Goal: Find specific page/section: Find specific page/section

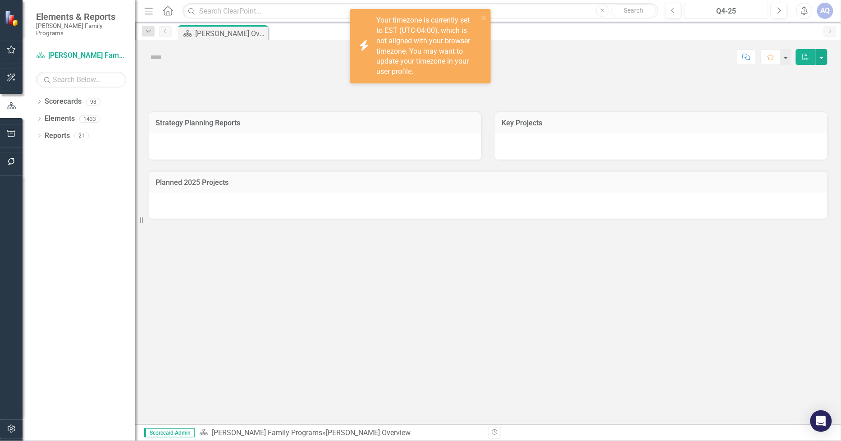
click at [757, 10] on div "Q4-25" at bounding box center [726, 11] width 78 height 11
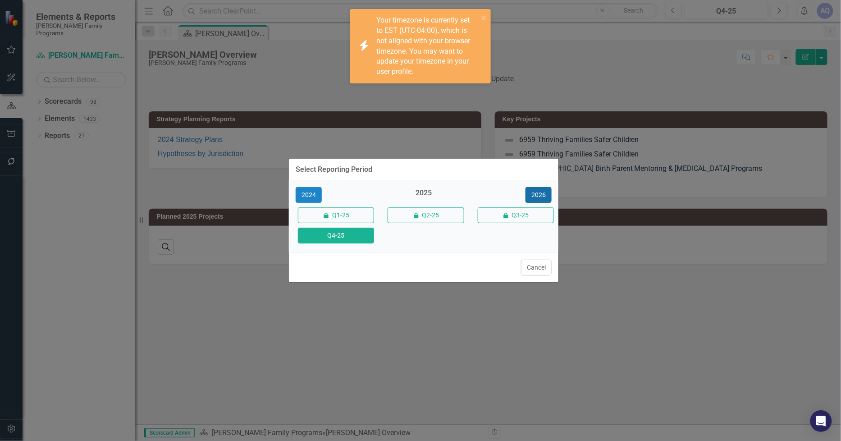
click at [542, 191] on button "2026" at bounding box center [538, 195] width 26 height 16
click at [348, 239] on button "Q4-26" at bounding box center [336, 236] width 76 height 16
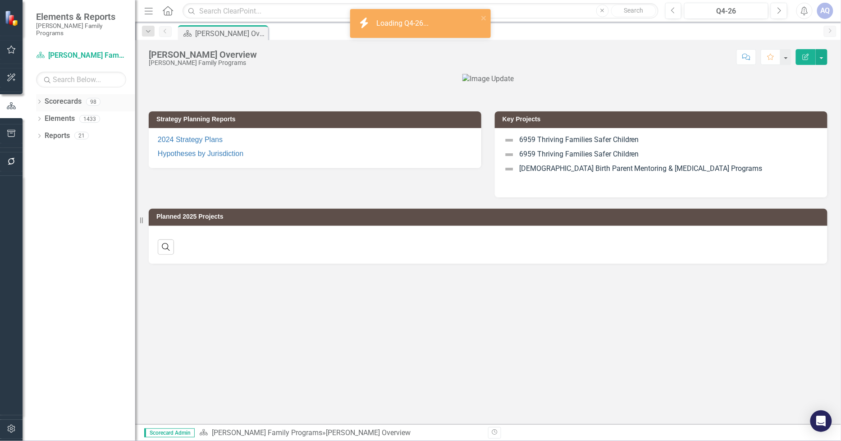
click at [39, 100] on icon "Dropdown" at bounding box center [39, 102] width 6 height 5
click at [48, 115] on div "Dropdown" at bounding box center [45, 119] width 9 height 8
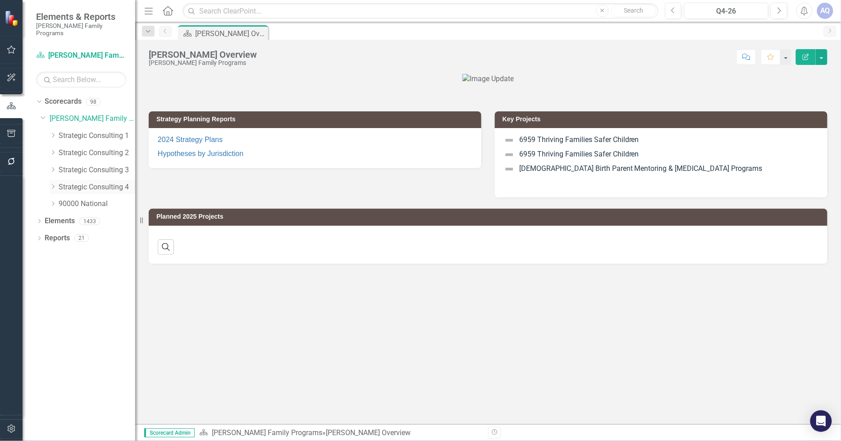
click at [53, 184] on icon "Dropdown" at bounding box center [53, 186] width 7 height 5
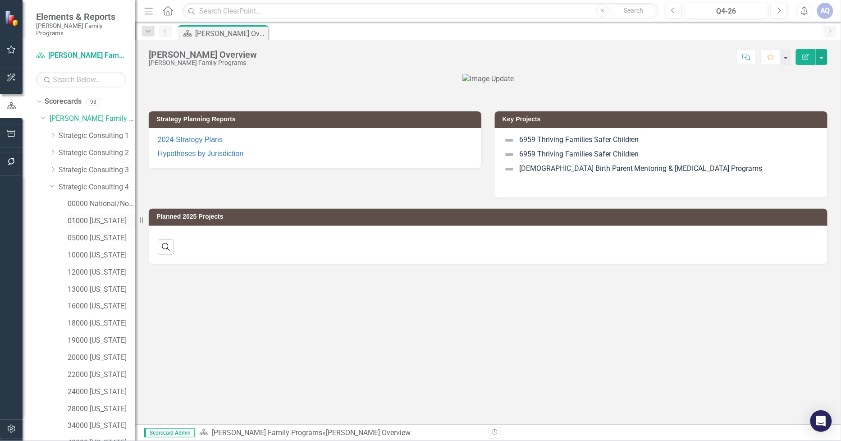
click at [100, 216] on link "01000 [US_STATE]" at bounding box center [102, 221] width 68 height 10
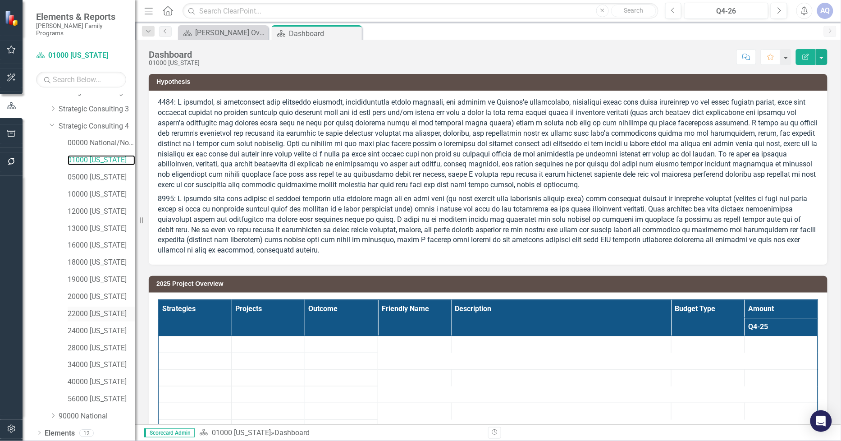
scroll to position [73, 0]
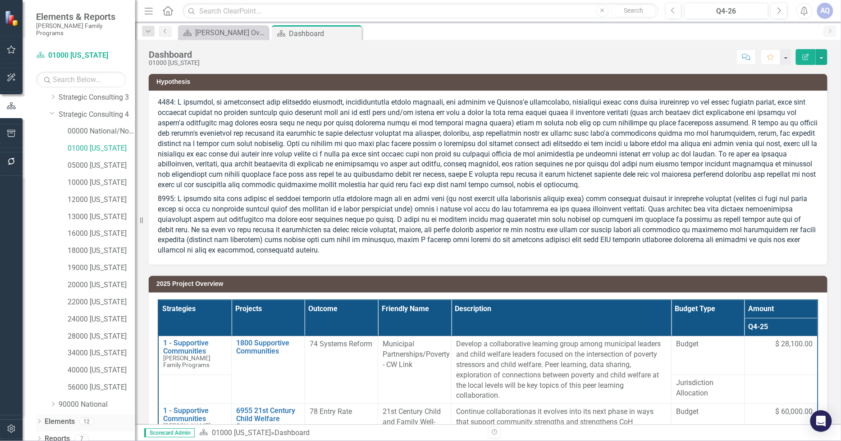
click at [39, 419] on icon at bounding box center [39, 421] width 2 height 4
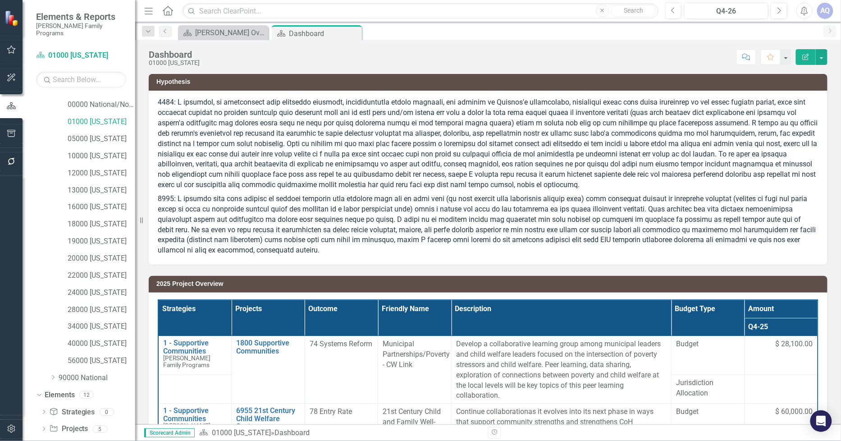
scroll to position [123, 0]
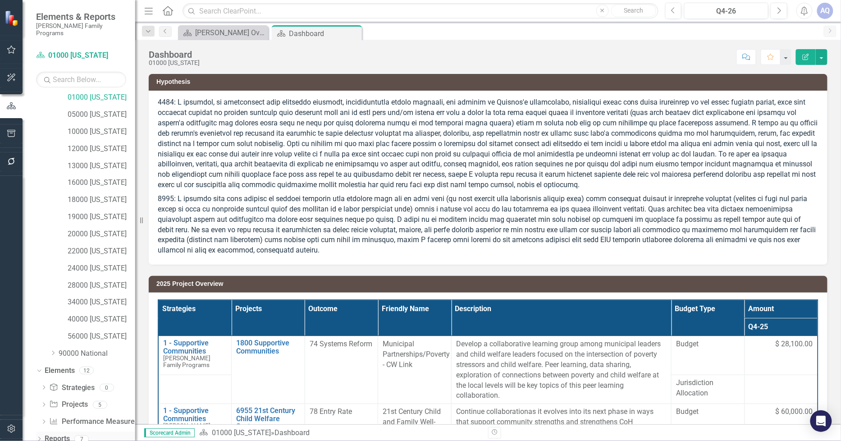
click at [41, 436] on div "Dropdown" at bounding box center [39, 440] width 6 height 8
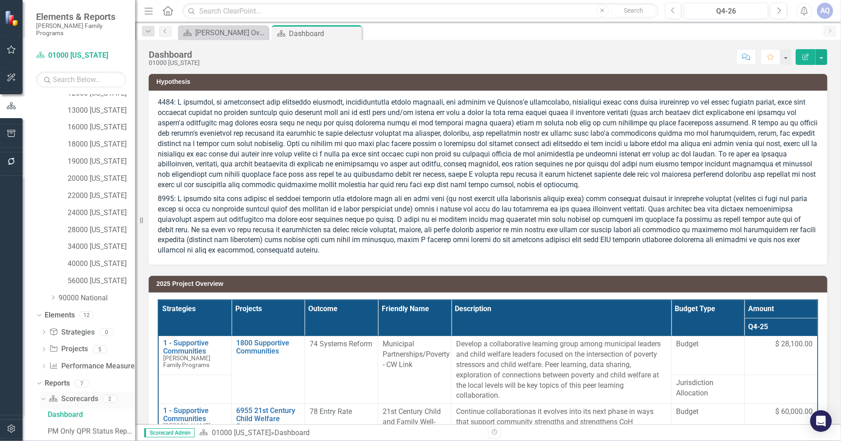
scroll to position [236, 0]
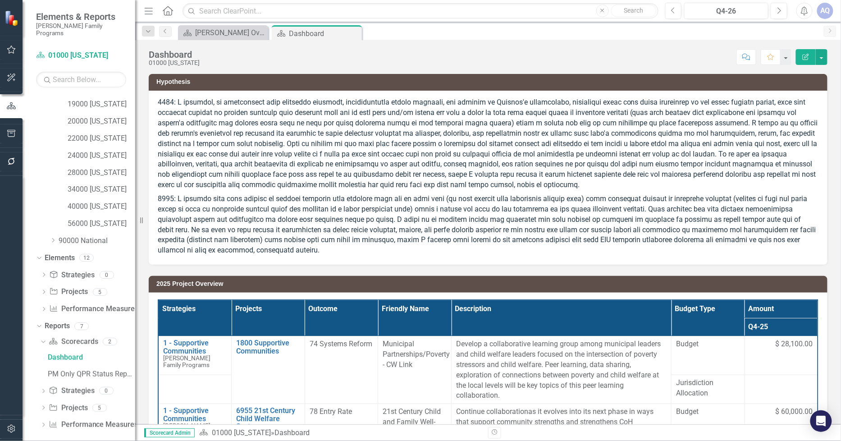
click at [43, 406] on icon "Dropdown" at bounding box center [43, 408] width 6 height 5
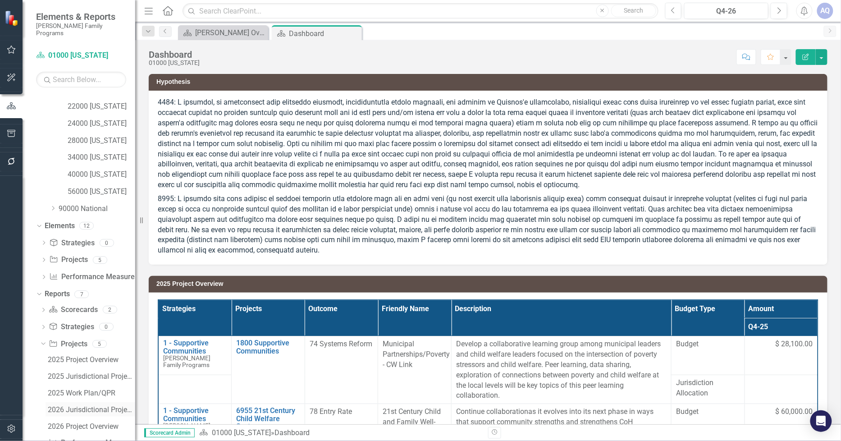
scroll to position [286, 0]
click at [99, 388] on div "2026 Jurisdictional Projects Assessment" at bounding box center [91, 392] width 87 height 8
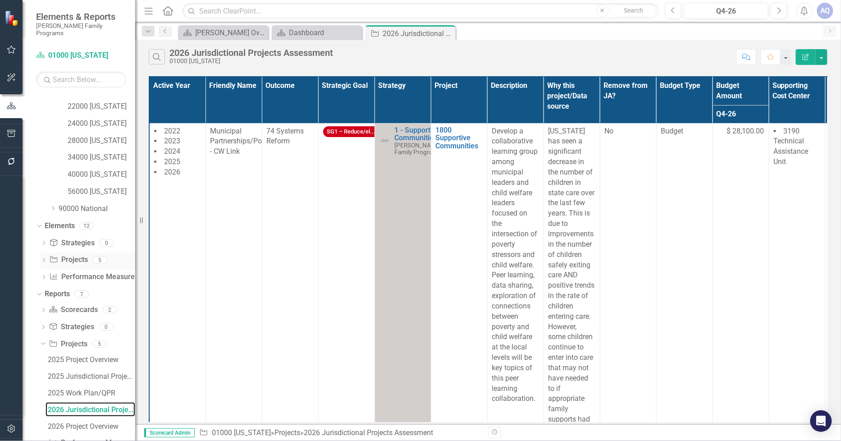
scroll to position [286, 0]
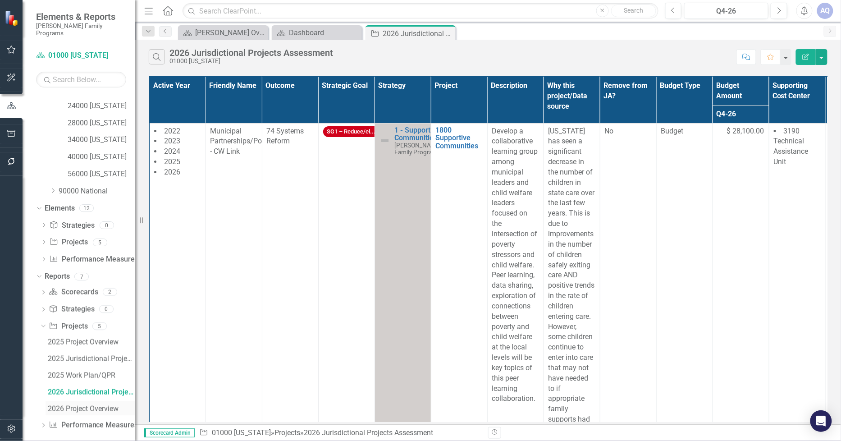
click at [84, 405] on div "2026 Project Overview" at bounding box center [91, 409] width 87 height 8
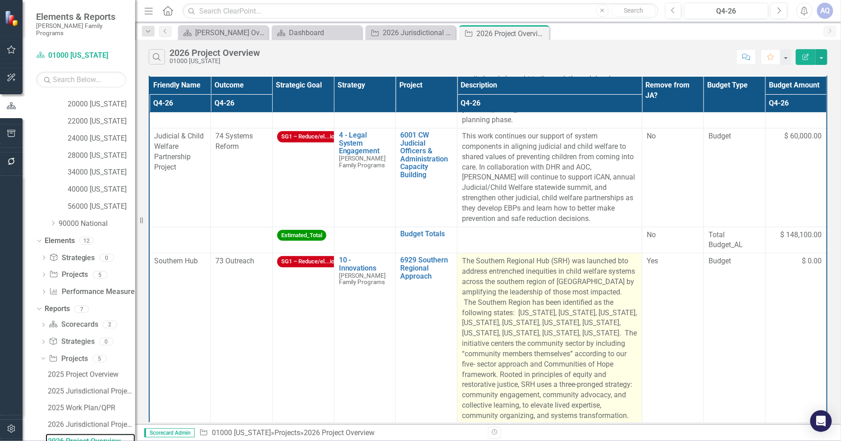
scroll to position [179, 0]
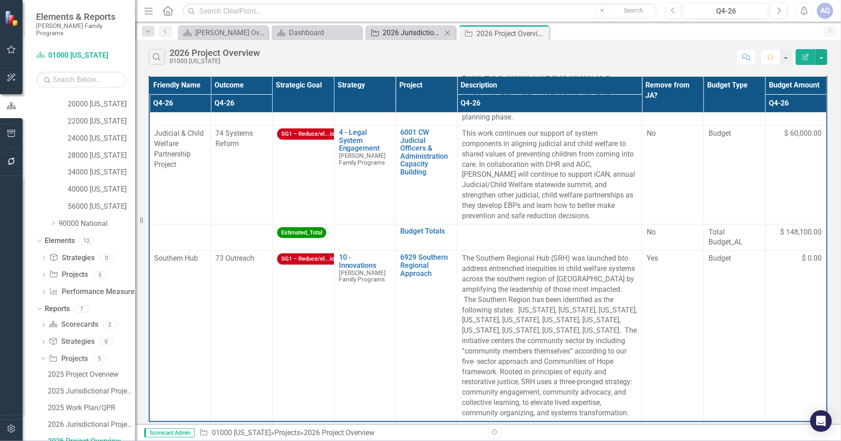
click at [407, 32] on div "2026 Jurisdictional Projects Assessment" at bounding box center [411, 32] width 59 height 11
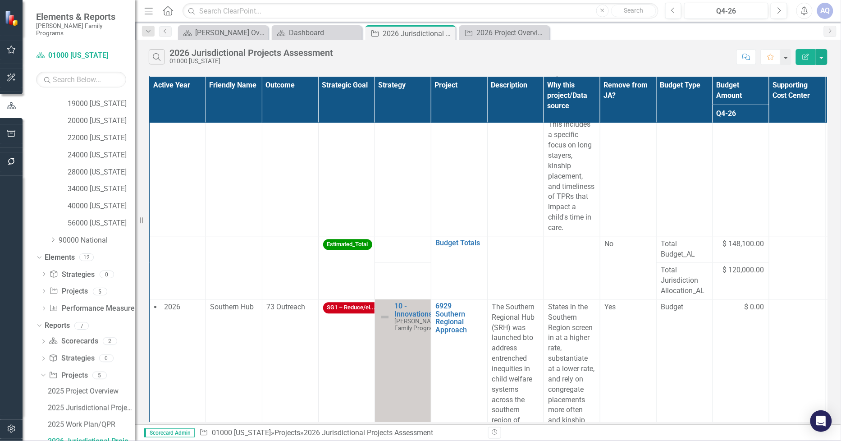
scroll to position [2069, 0]
